Goal: Information Seeking & Learning: Understand process/instructions

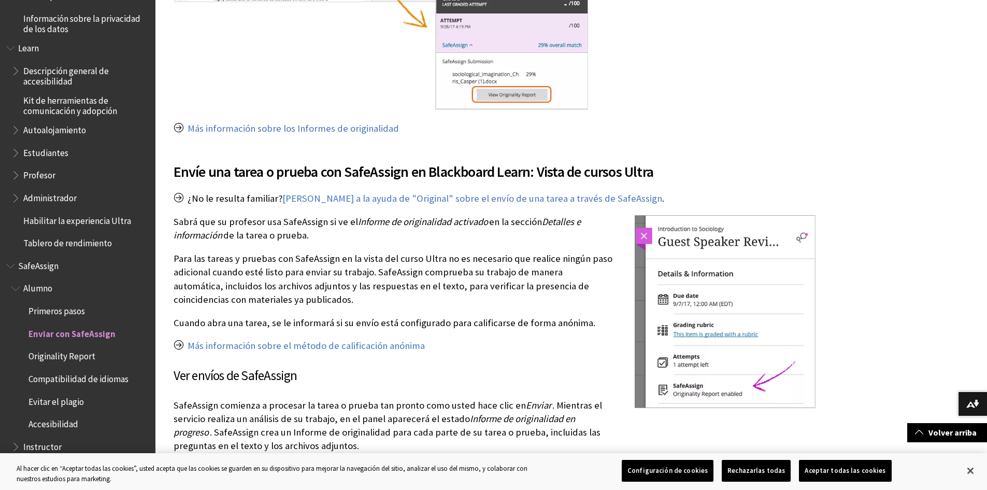
scroll to position [933, 0]
click at [367, 201] on link "[PERSON_NAME] a la ayuda de "Original" sobre el envío de una tarea a través de …" at bounding box center [472, 198] width 380 height 12
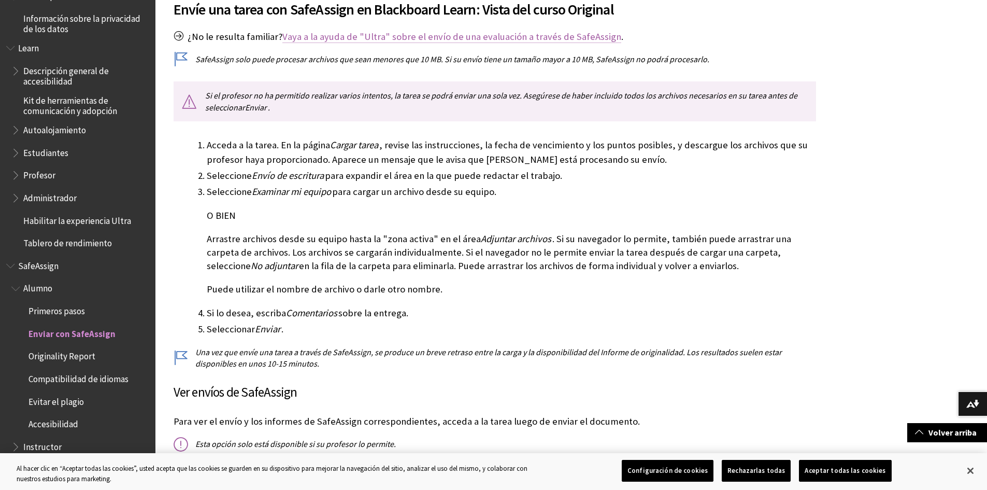
click at [372, 38] on link "Vaya a la ayuda de "Ultra" sobre el envío de una evaluación a través de SafeAss…" at bounding box center [451, 37] width 339 height 12
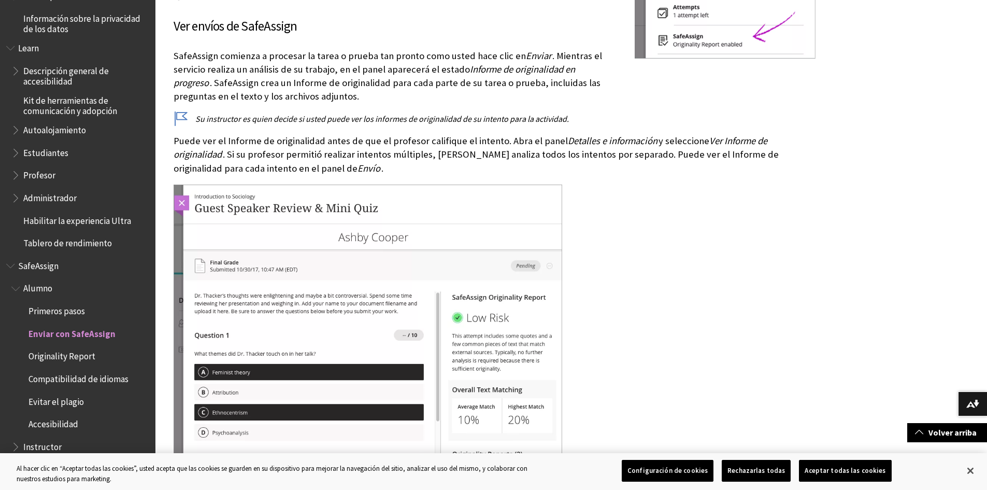
scroll to position [1302, 0]
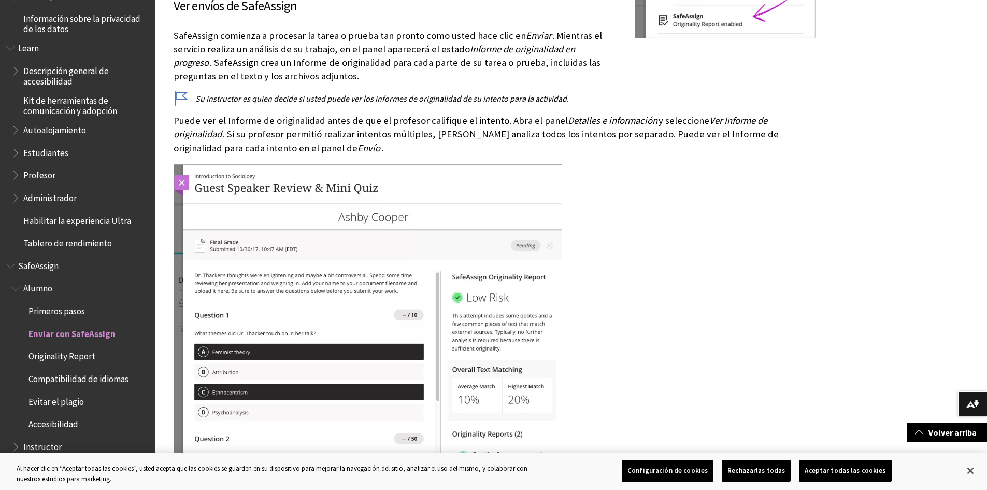
click at [66, 358] on span "Originality Report" at bounding box center [62, 355] width 67 height 14
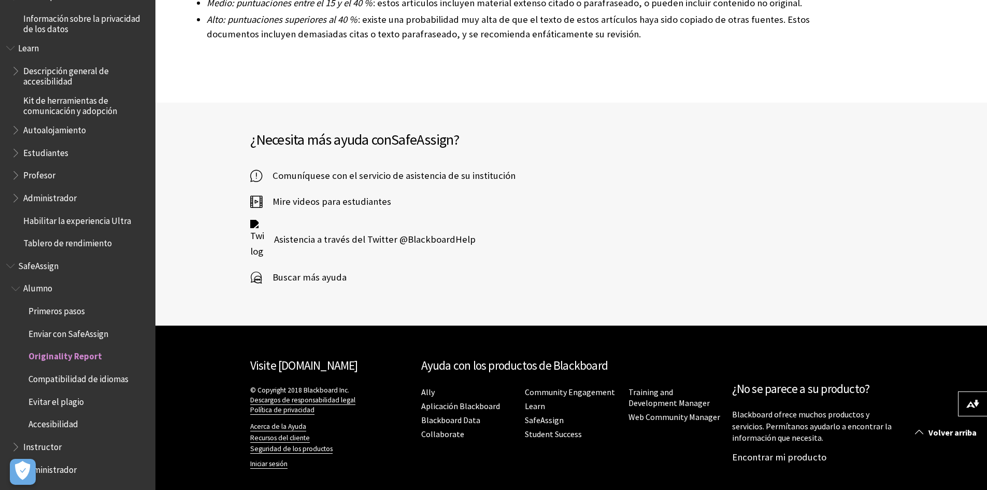
scroll to position [3013, 0]
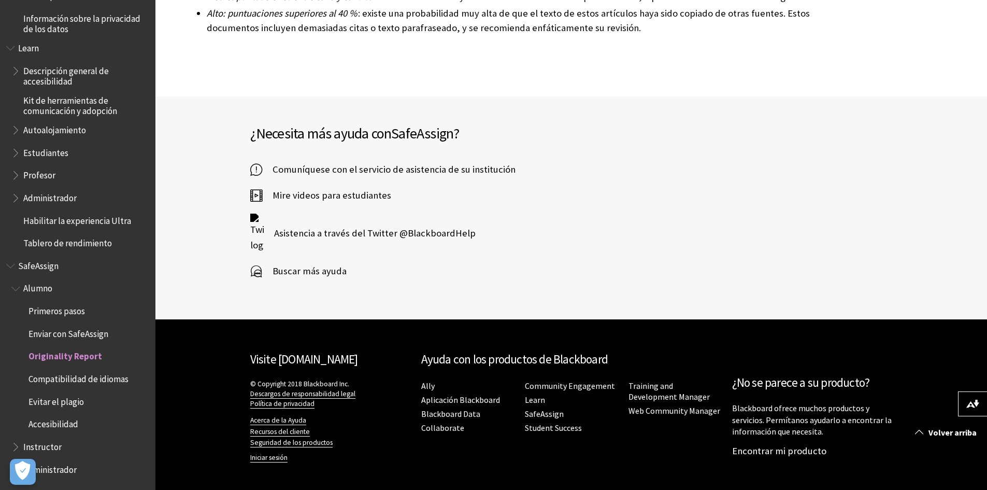
click at [35, 268] on span "SafeAssign" at bounding box center [38, 264] width 40 height 14
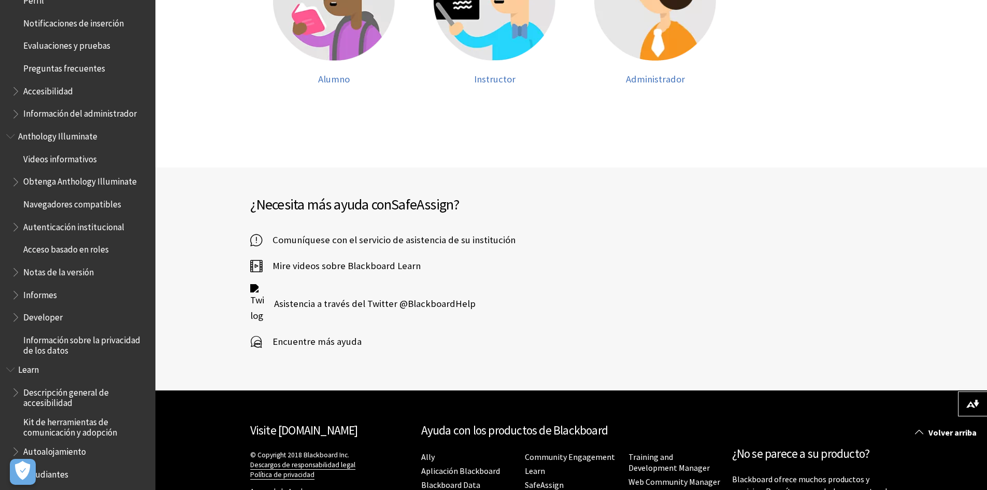
scroll to position [619, 0]
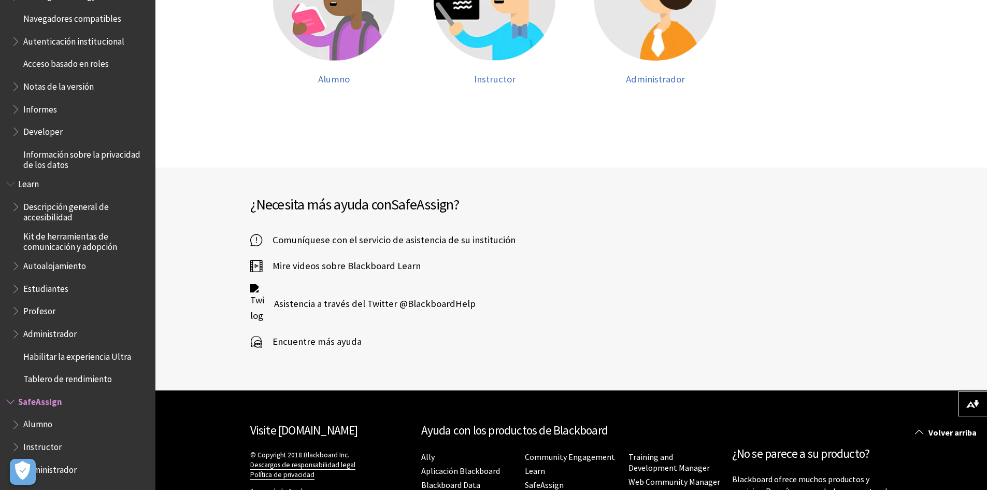
click at [35, 428] on span "Alumno" at bounding box center [37, 423] width 29 height 14
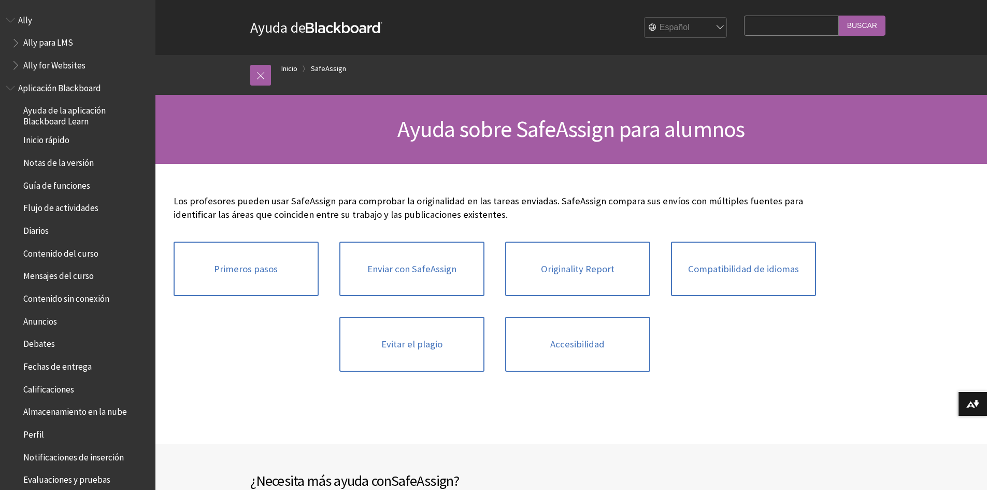
scroll to position [755, 0]
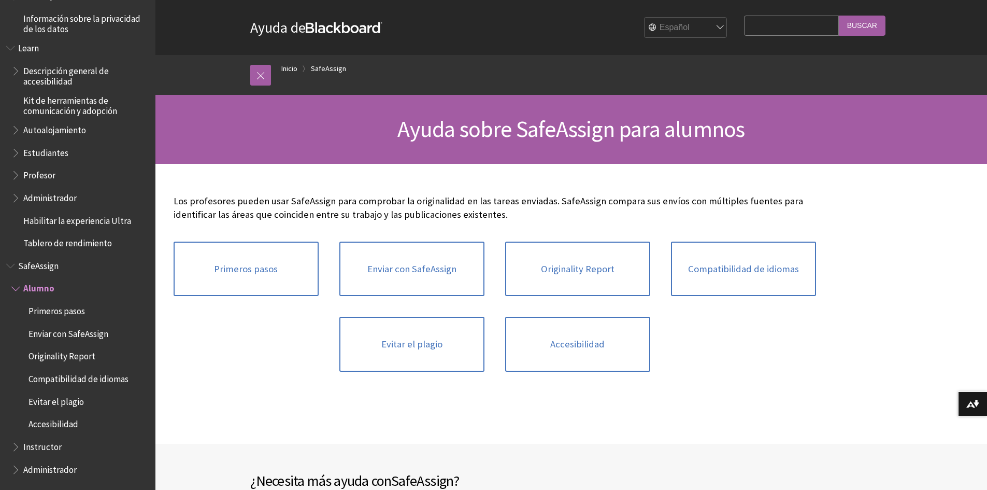
click at [73, 402] on span "Evitar el plagio" at bounding box center [56, 400] width 55 height 14
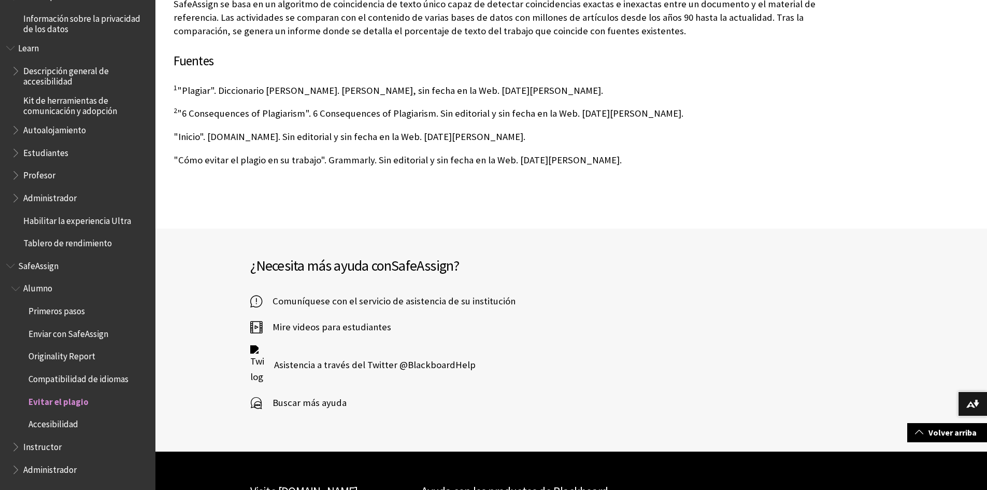
scroll to position [829, 0]
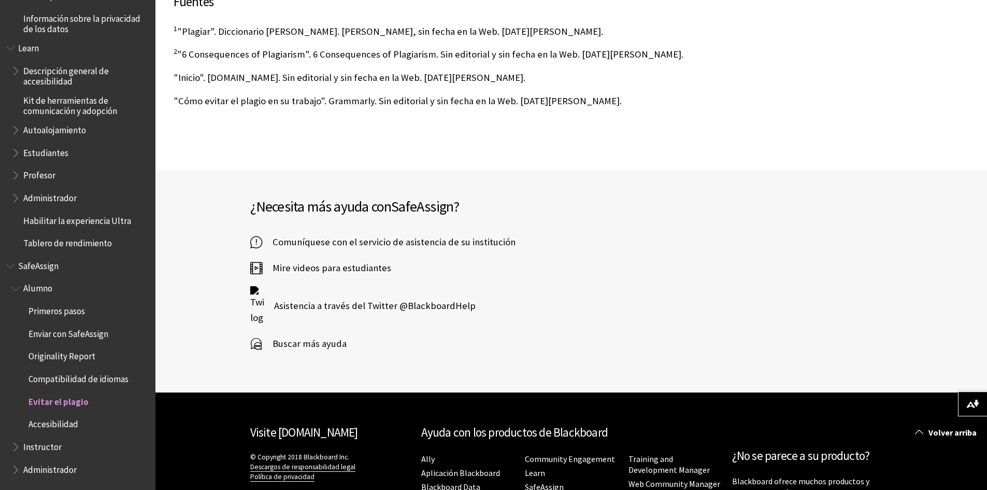
click at [37, 290] on span "Alumno" at bounding box center [37, 287] width 29 height 14
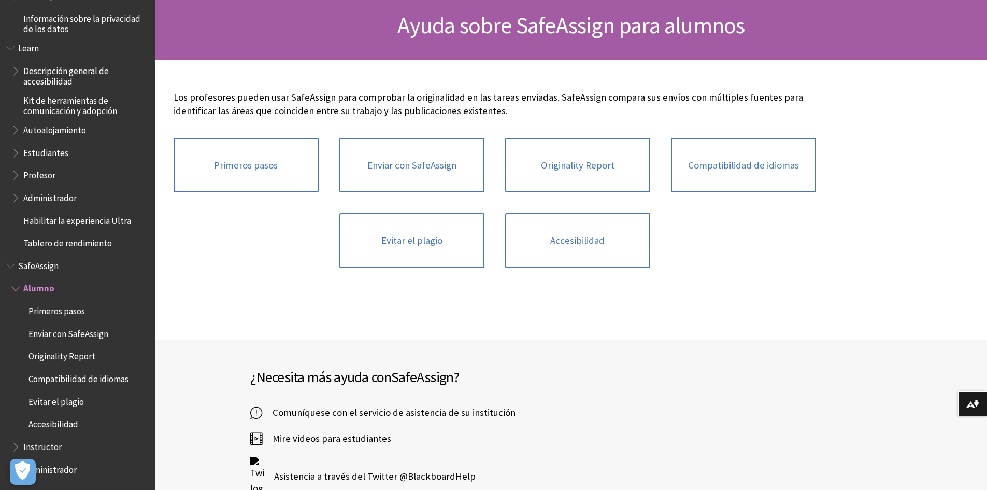
scroll to position [52, 0]
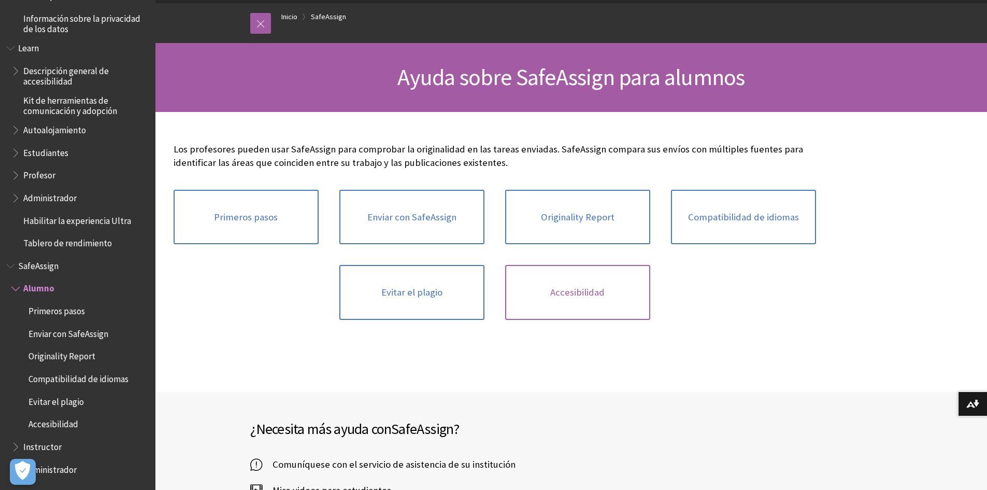
click at [563, 288] on link "Accesibilidad" at bounding box center [577, 292] width 145 height 55
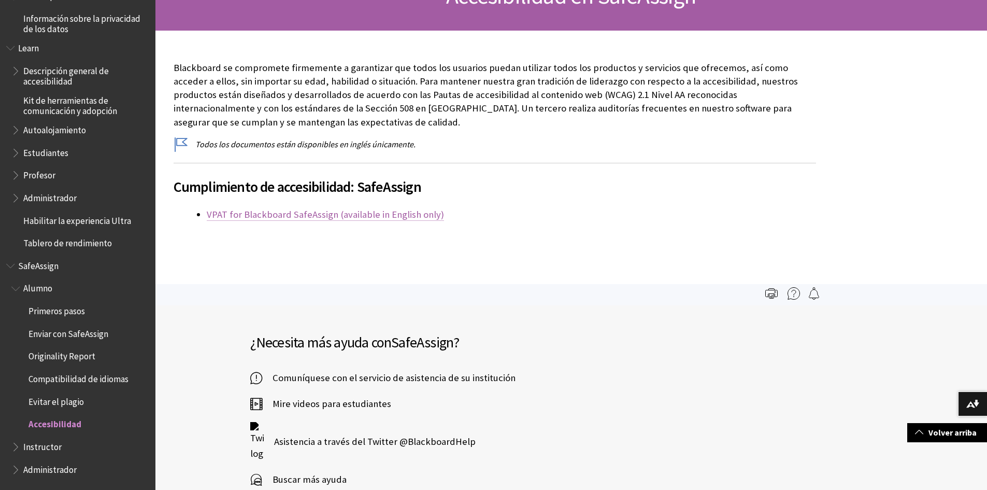
scroll to position [104, 0]
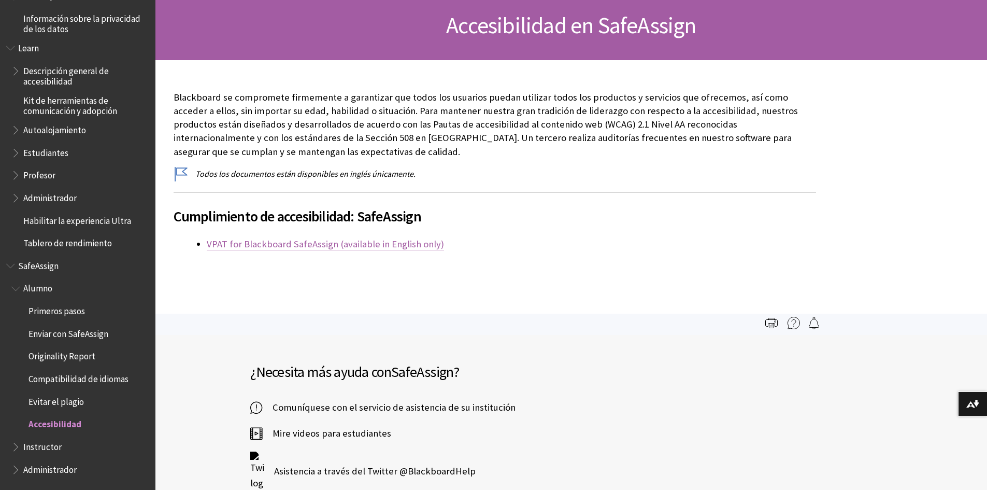
click at [298, 246] on link "VPAT for Blackboard SafeAssign (available in English only)" at bounding box center [325, 244] width 237 height 12
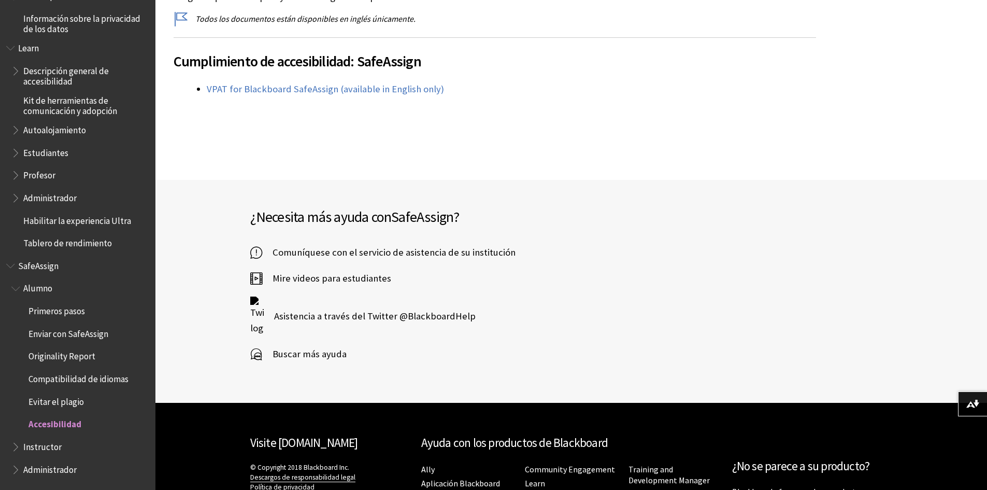
scroll to position [259, 0]
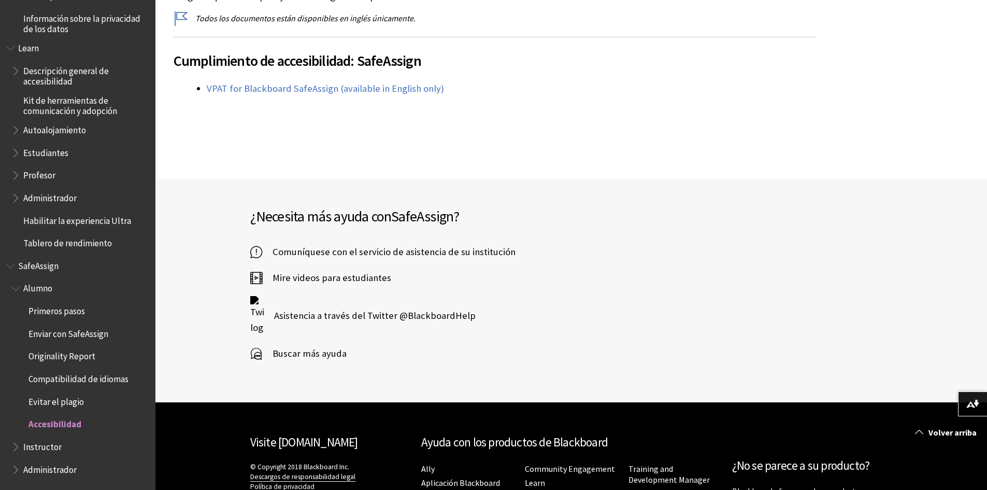
click at [45, 404] on span "Evitar el plagio" at bounding box center [56, 400] width 55 height 14
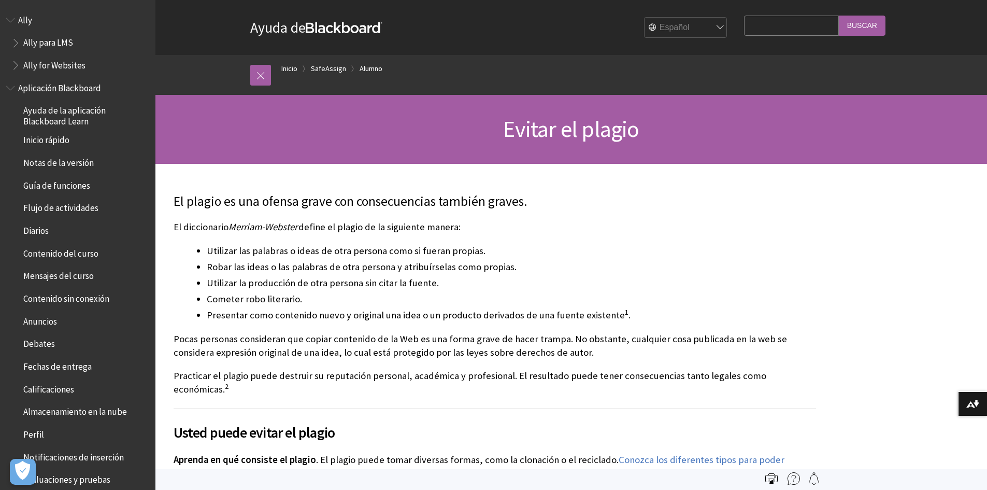
scroll to position [755, 0]
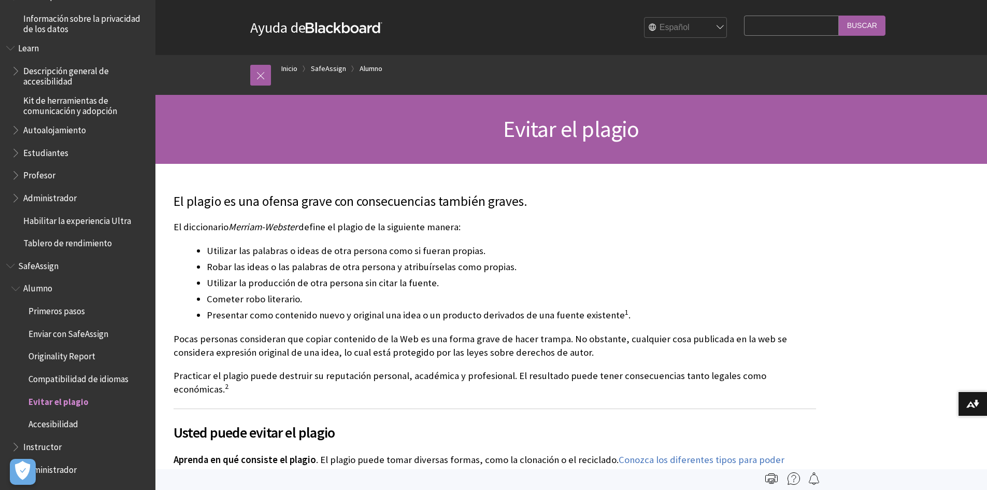
click at [63, 379] on span "Compatibilidad de idiomas" at bounding box center [79, 377] width 100 height 14
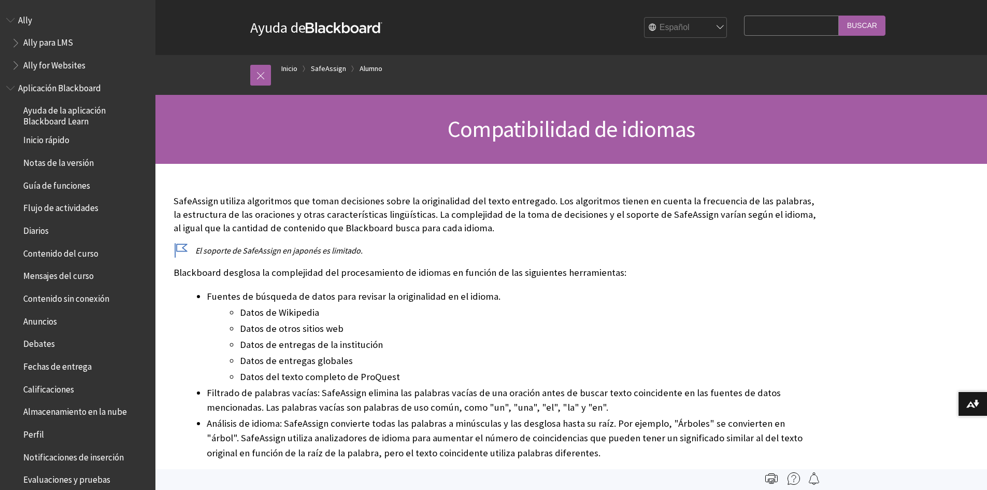
scroll to position [755, 0]
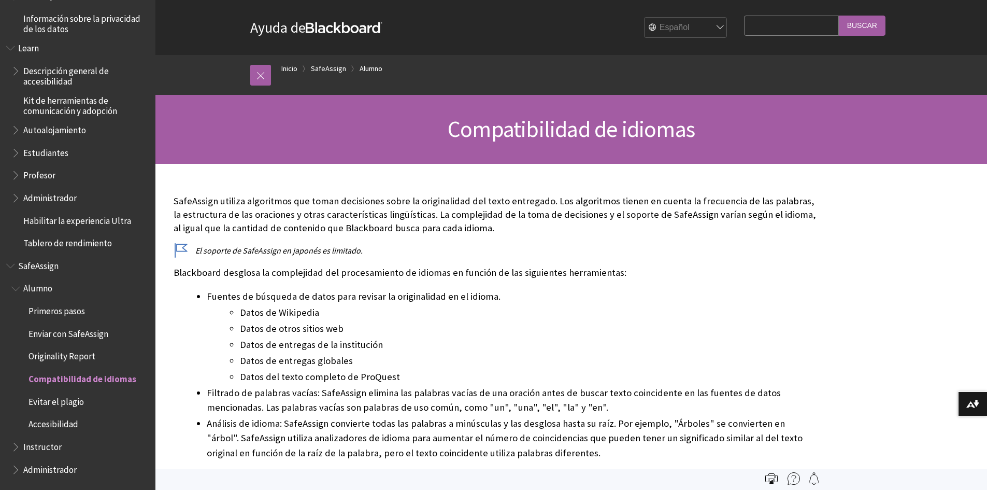
click at [68, 333] on span "Enviar con SafeAssign" at bounding box center [69, 332] width 80 height 14
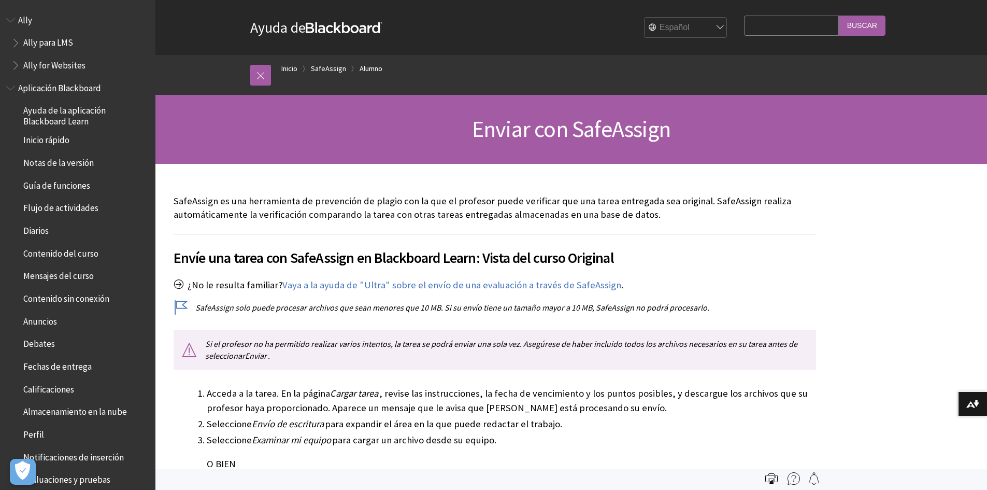
scroll to position [755, 0]
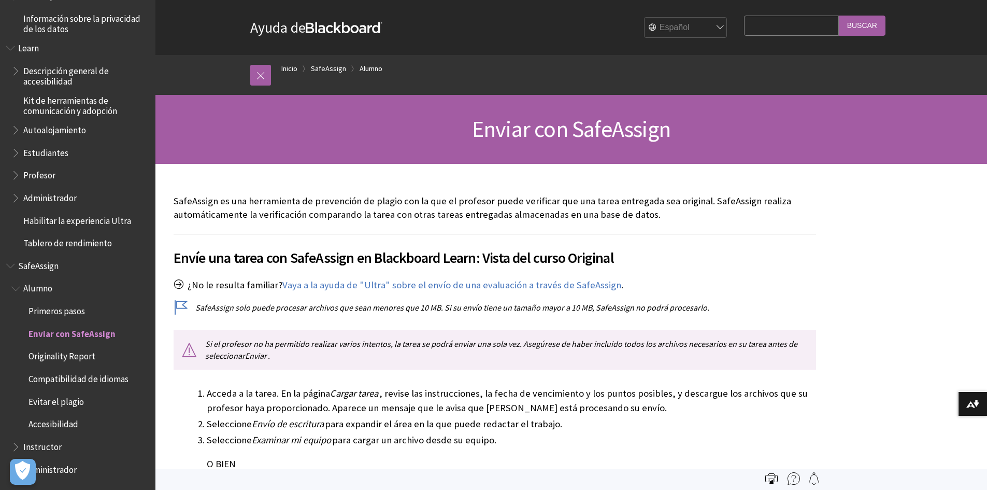
click at [61, 311] on span "Primeros pasos" at bounding box center [57, 309] width 56 height 14
click at [38, 289] on span "Alumno" at bounding box center [37, 287] width 29 height 14
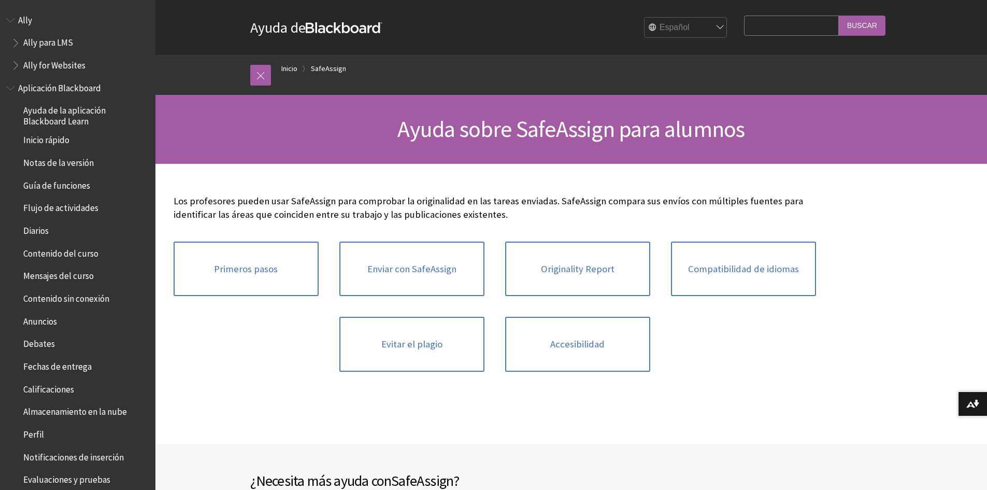
scroll to position [755, 0]
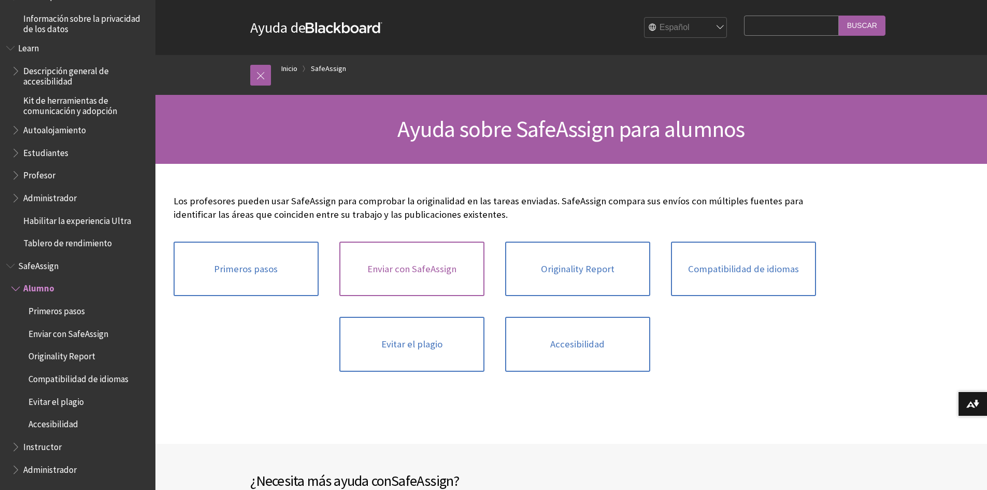
click at [436, 274] on link "Enviar con SafeAssign" at bounding box center [411, 268] width 145 height 55
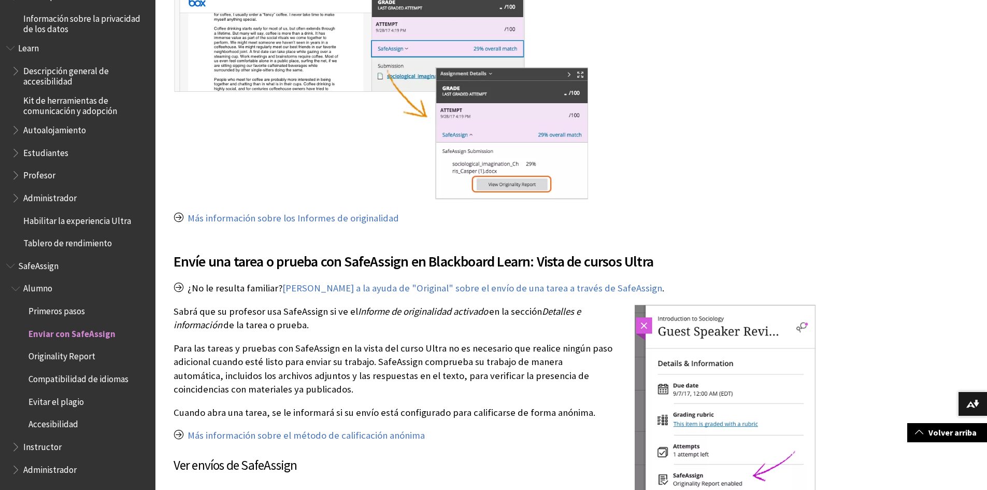
scroll to position [881, 0]
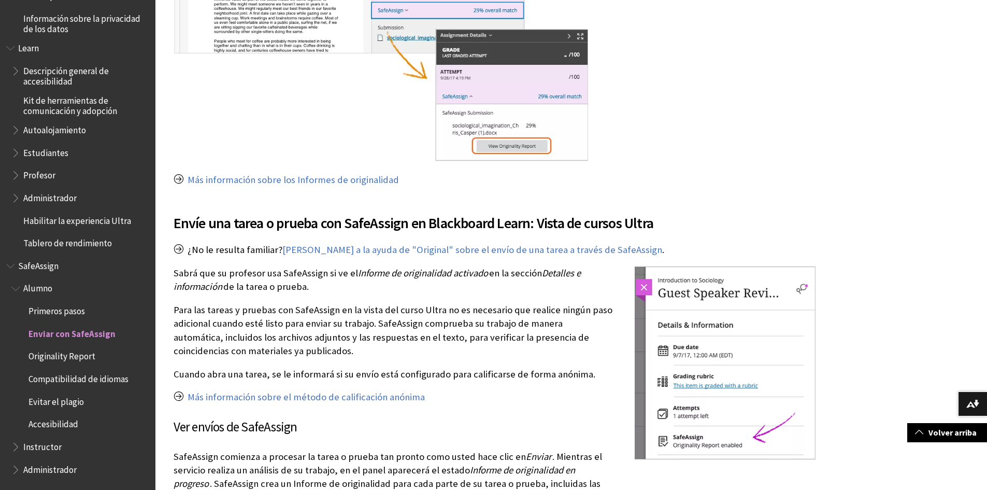
click at [67, 355] on span "Originality Report" at bounding box center [62, 355] width 67 height 14
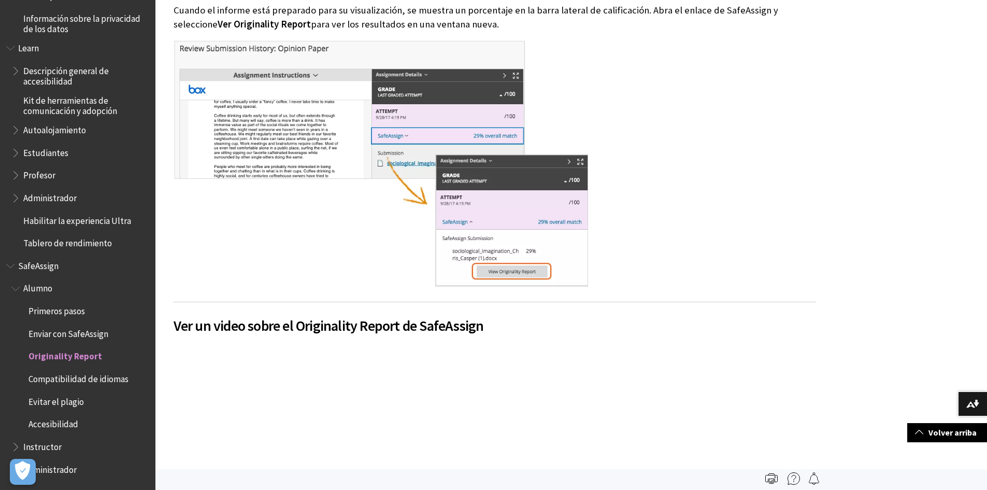
scroll to position [415, 0]
